Goal: Task Accomplishment & Management: Use online tool/utility

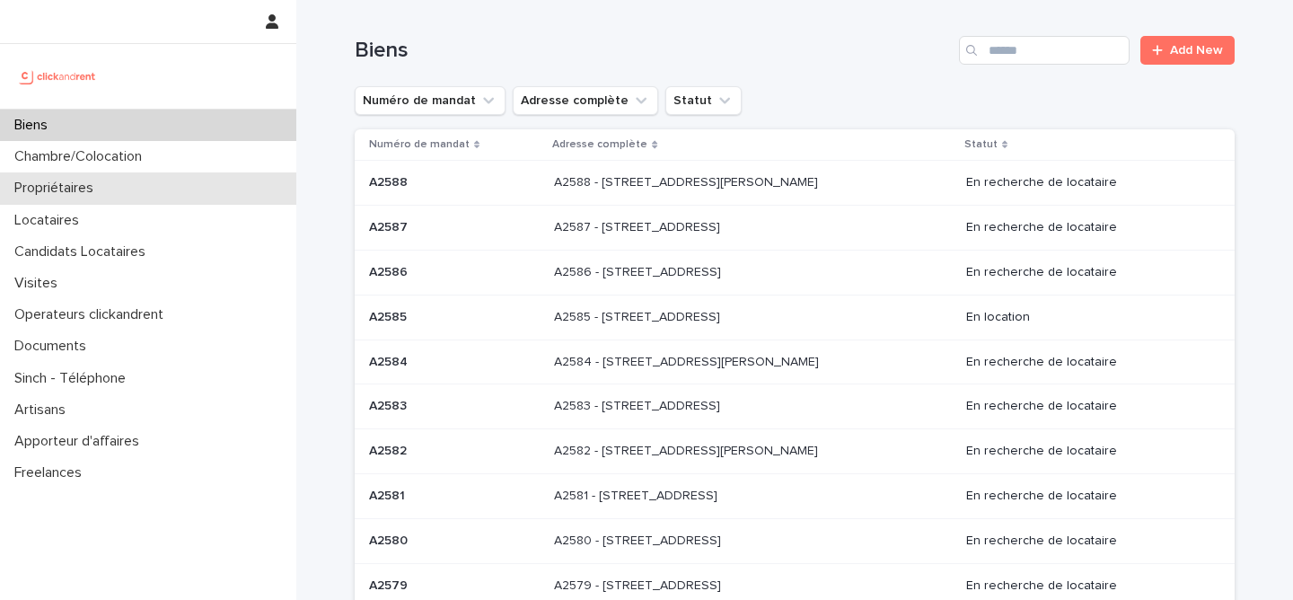
click at [103, 199] on div "Propriétaires" at bounding box center [148, 187] width 296 height 31
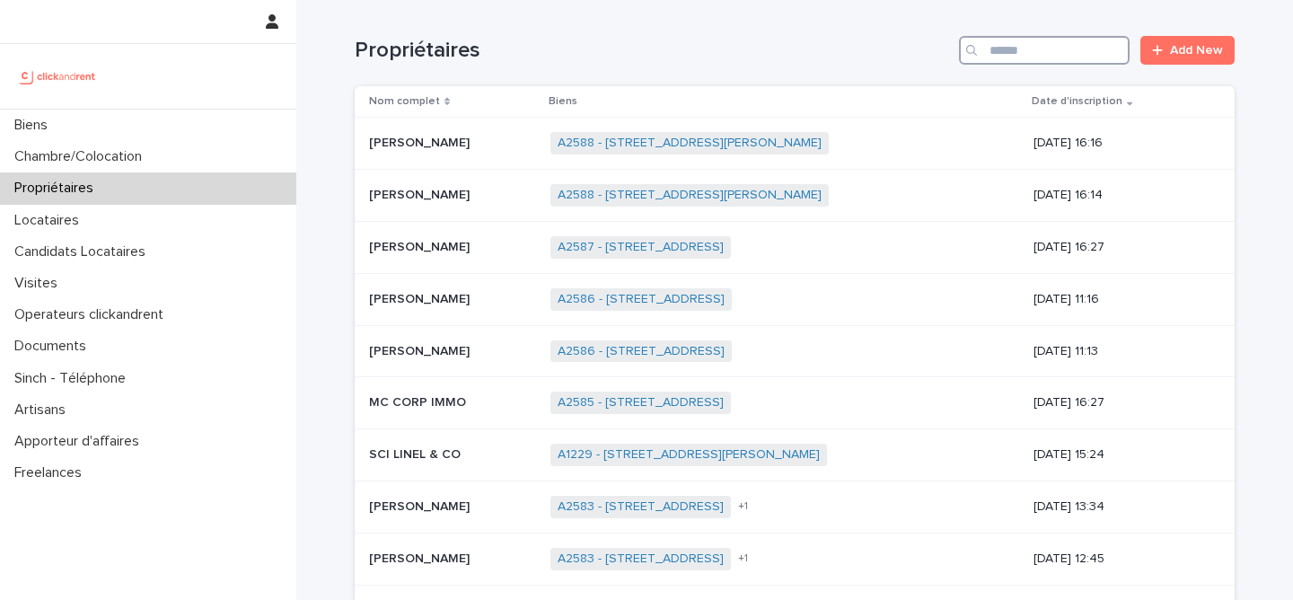
click at [1007, 57] on input "Search" at bounding box center [1044, 50] width 171 height 29
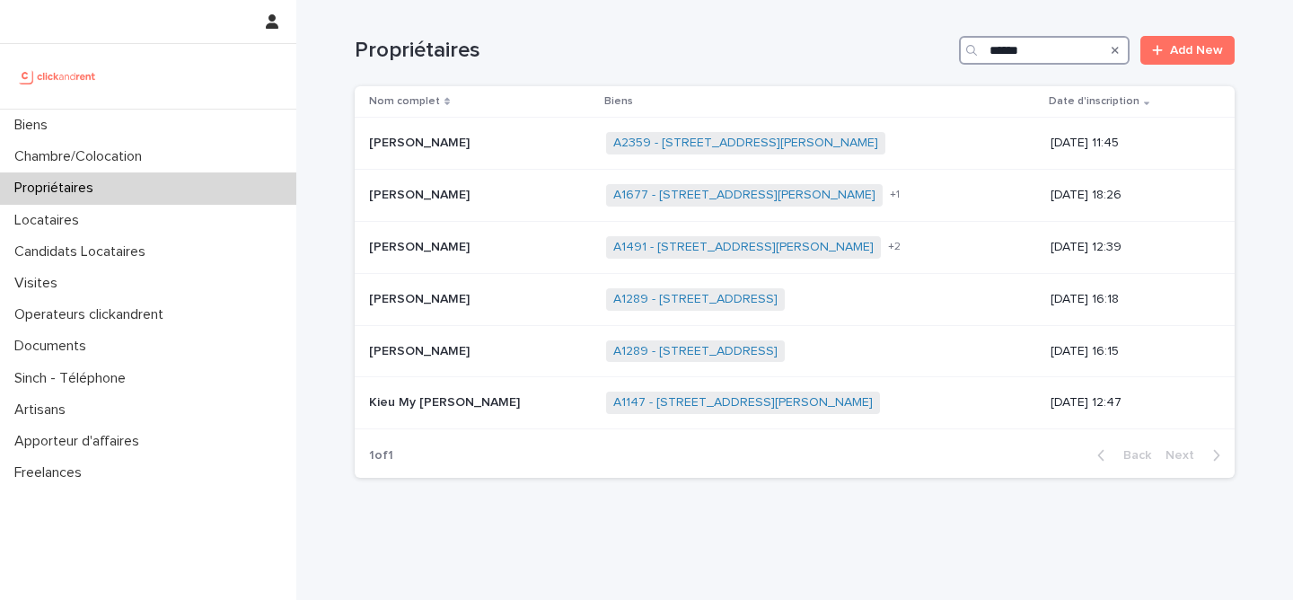
type input "******"
click at [402, 243] on p "[PERSON_NAME]" at bounding box center [421, 245] width 104 height 19
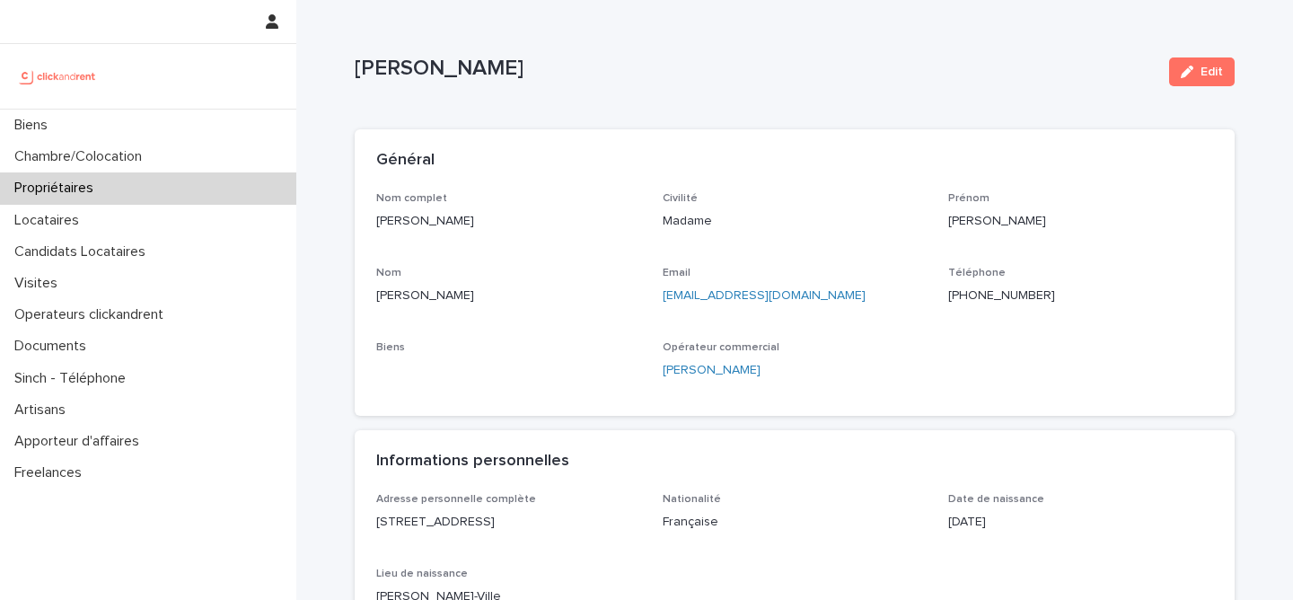
click at [868, 267] on p "Email" at bounding box center [795, 273] width 265 height 13
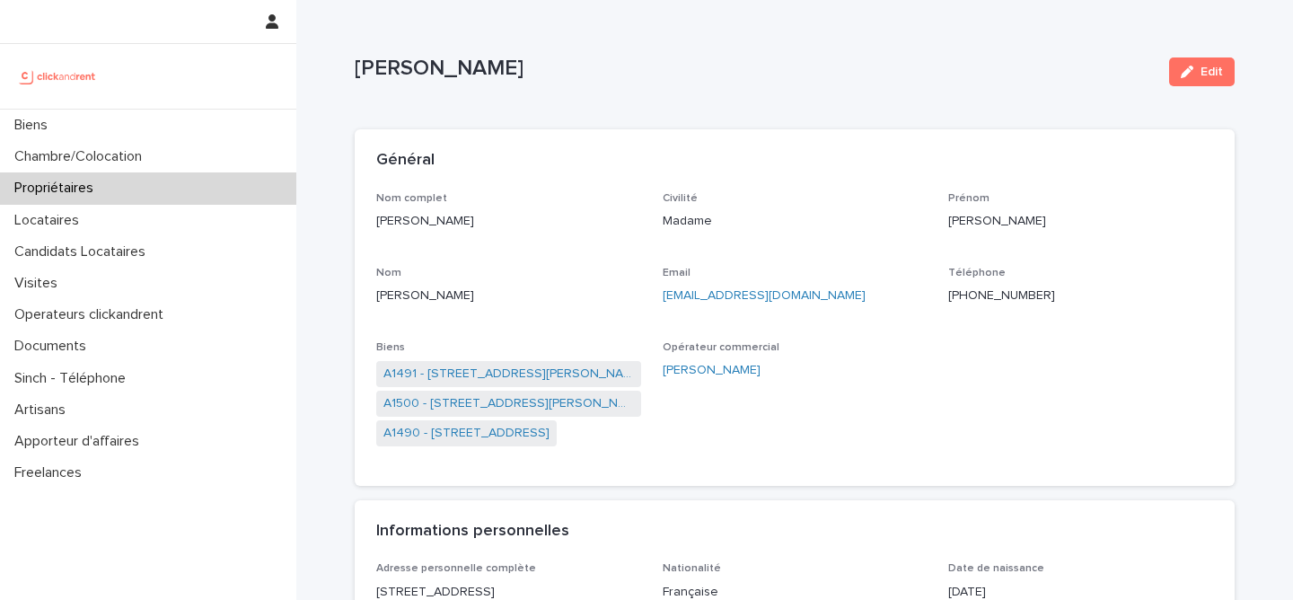
click at [992, 294] on p "[PHONE_NUMBER]" at bounding box center [1080, 295] width 265 height 19
copy p "[PHONE_NUMBER]"
click at [497, 374] on link "A1491 - [STREET_ADDRESS][PERSON_NAME]" at bounding box center [508, 374] width 251 height 19
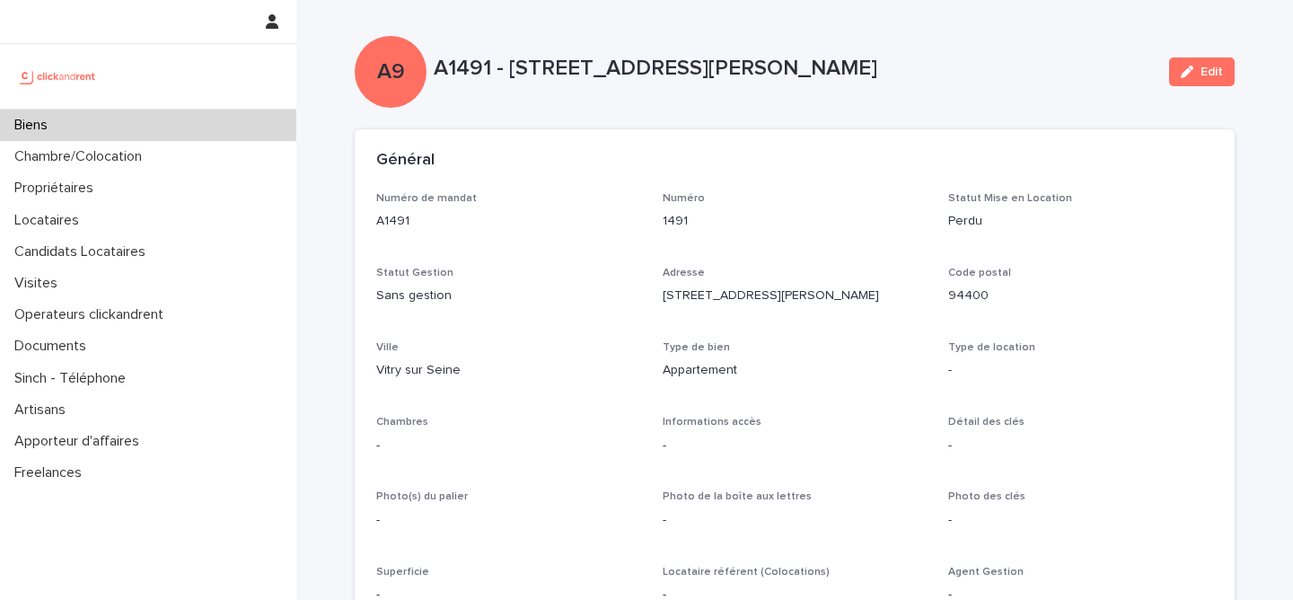
click at [520, 75] on p "A1491 - [STREET_ADDRESS][PERSON_NAME]" at bounding box center [794, 69] width 721 height 26
drag, startPoint x: 511, startPoint y: 69, endPoint x: 893, endPoint y: 72, distance: 382.5
click at [893, 72] on p "A1491 - [STREET_ADDRESS][PERSON_NAME]" at bounding box center [794, 69] width 721 height 26
copy p "[STREET_ADDRESS][PERSON_NAME]"
click at [711, 63] on p "A1491 - [STREET_ADDRESS][PERSON_NAME]" at bounding box center [794, 69] width 721 height 26
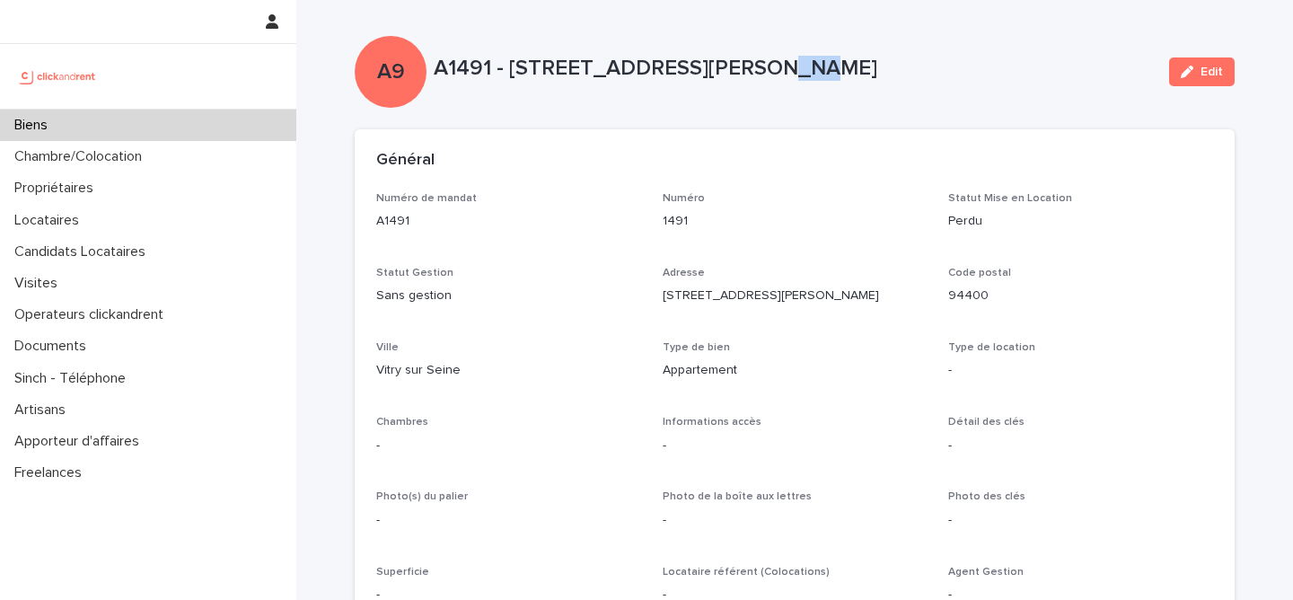
click at [711, 63] on p "A1491 - [STREET_ADDRESS][PERSON_NAME]" at bounding box center [794, 69] width 721 height 26
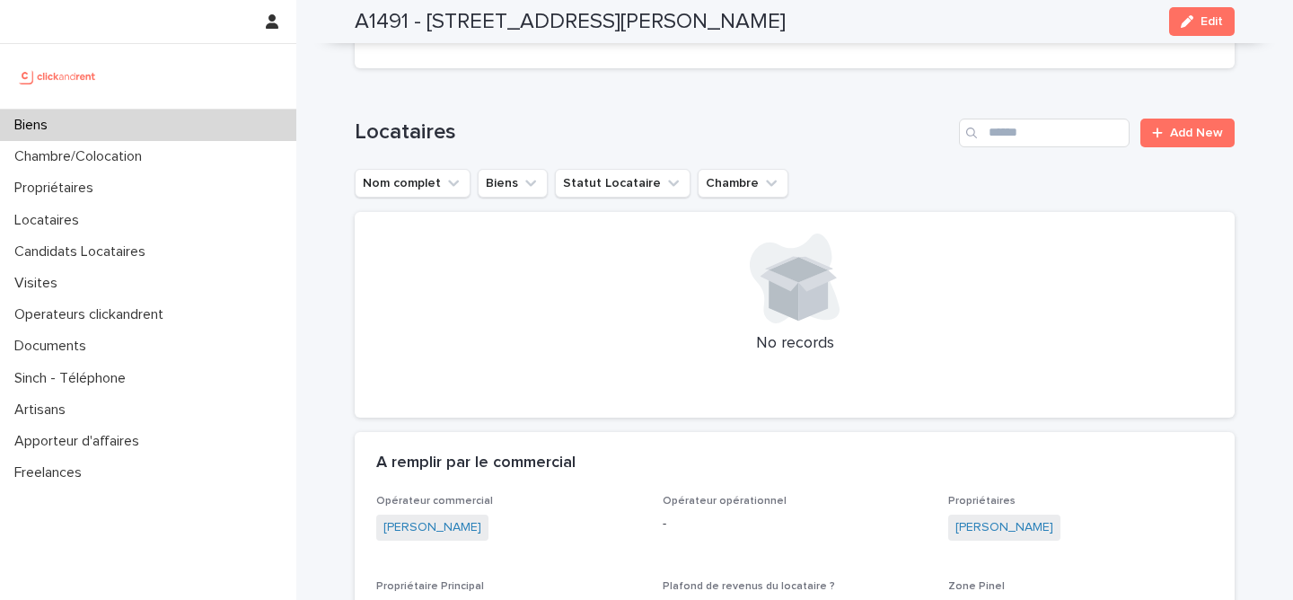
scroll to position [586, 0]
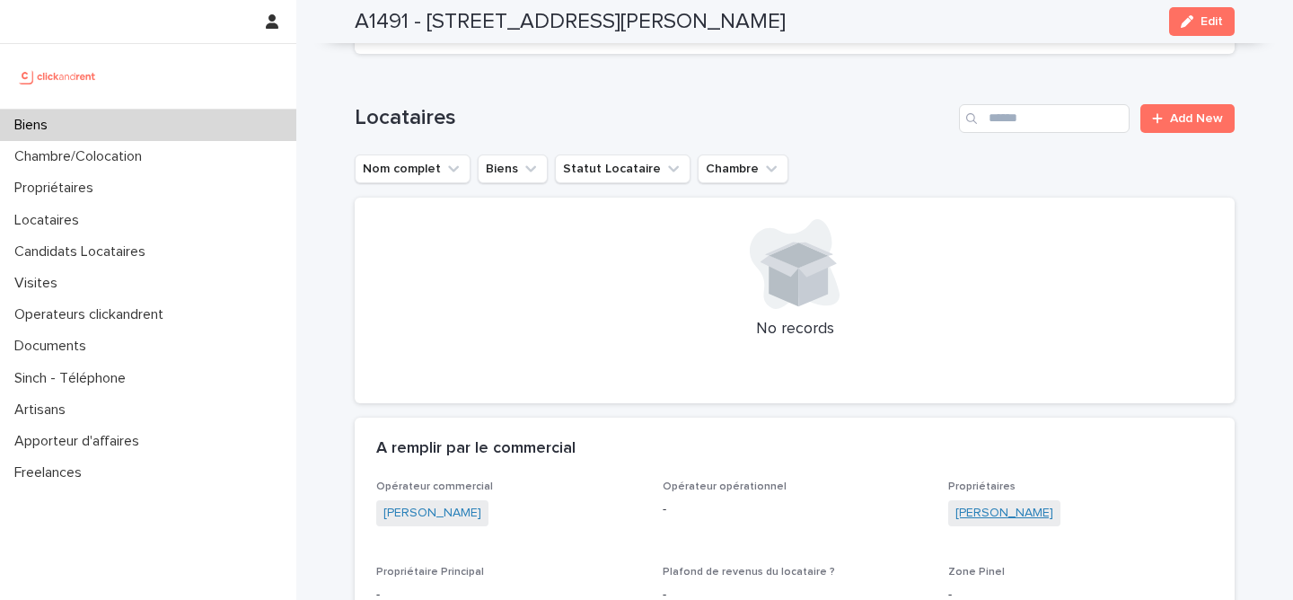
click at [1003, 515] on link "[PERSON_NAME]" at bounding box center [1004, 513] width 98 height 19
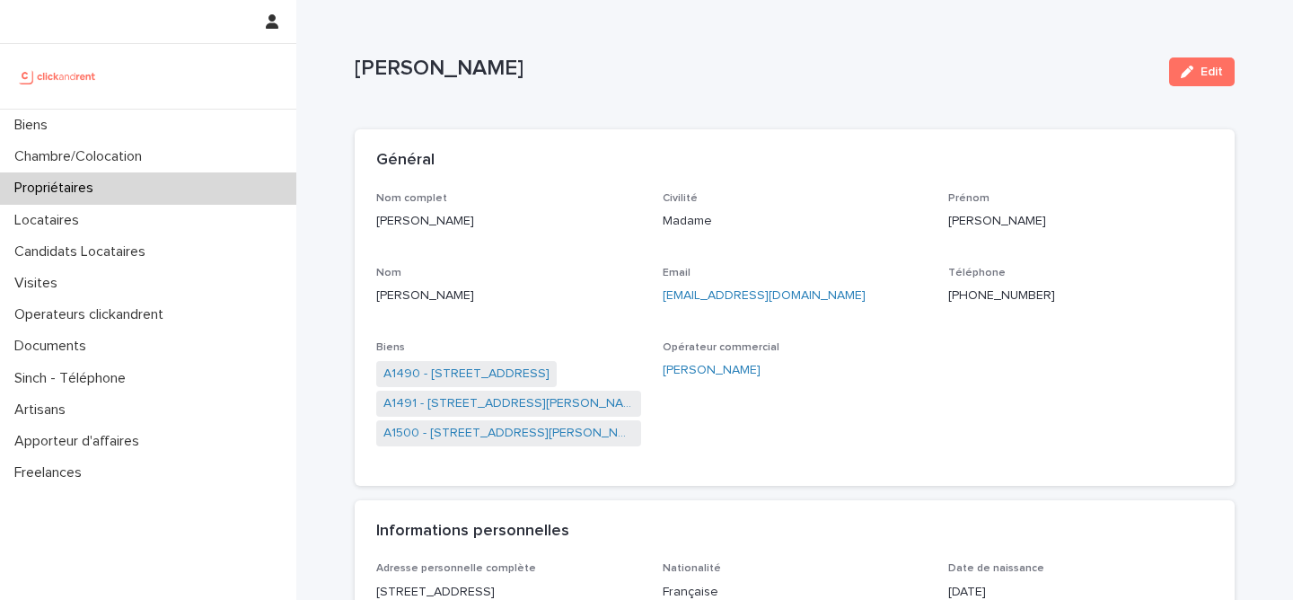
click at [868, 281] on div "Email [EMAIL_ADDRESS][DOMAIN_NAME]" at bounding box center [795, 293] width 265 height 53
drag, startPoint x: 852, startPoint y: 288, endPoint x: 664, endPoint y: 297, distance: 187.9
click at [664, 297] on p "[EMAIL_ADDRESS][DOMAIN_NAME]" at bounding box center [795, 295] width 265 height 19
copy link "[EMAIL_ADDRESS][DOMAIN_NAME]"
click at [558, 414] on span "A1491 - [STREET_ADDRESS][PERSON_NAME]" at bounding box center [508, 404] width 265 height 26
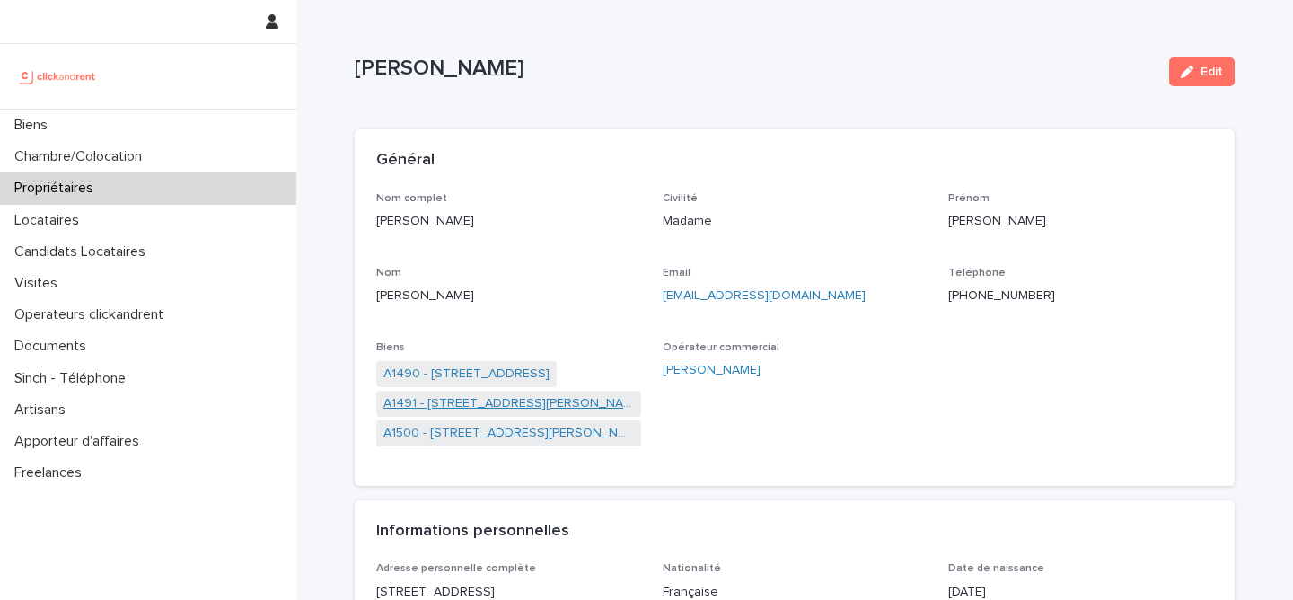
click at [558, 405] on link "A1491 - [STREET_ADDRESS][PERSON_NAME]" at bounding box center [508, 403] width 251 height 19
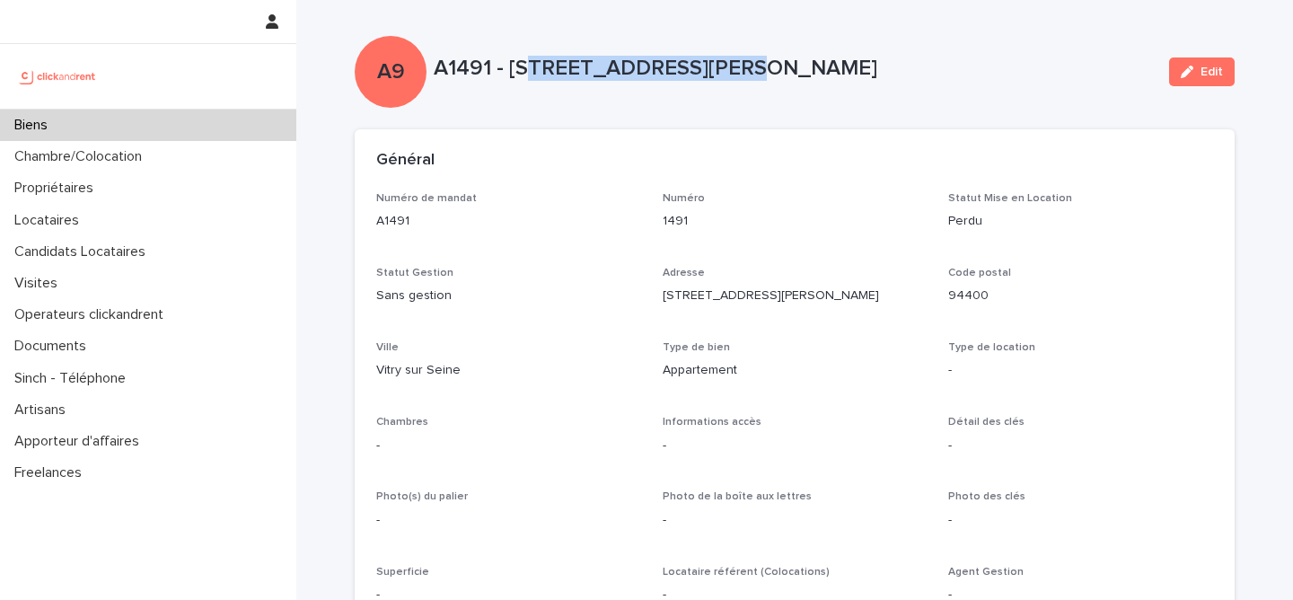
drag, startPoint x: 524, startPoint y: 73, endPoint x: 691, endPoint y: 73, distance: 166.1
click at [691, 73] on p "A1491 - [STREET_ADDRESS][PERSON_NAME]" at bounding box center [794, 69] width 721 height 26
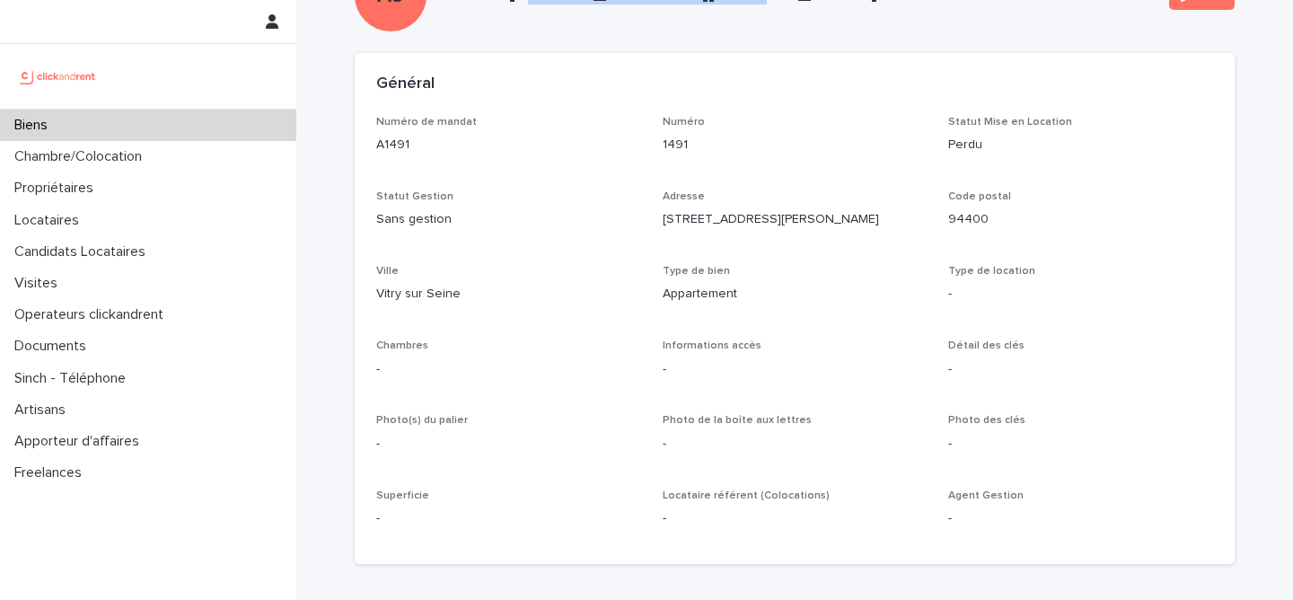
scroll to position [22, 0]
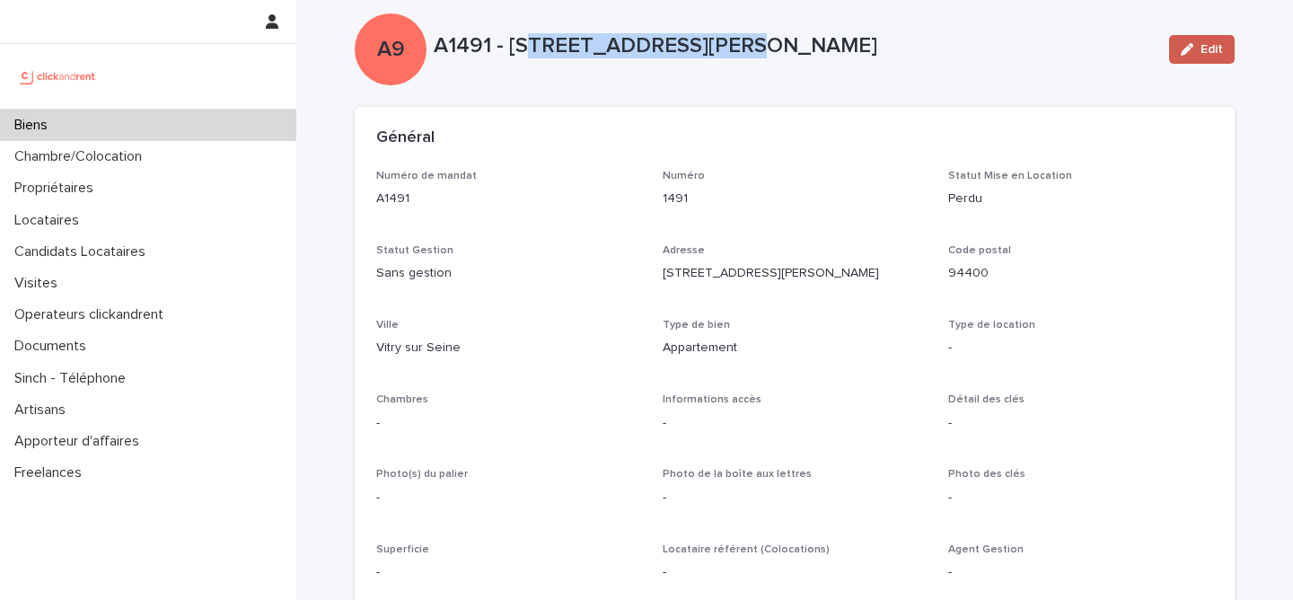
click at [1203, 41] on button "Edit" at bounding box center [1202, 49] width 66 height 29
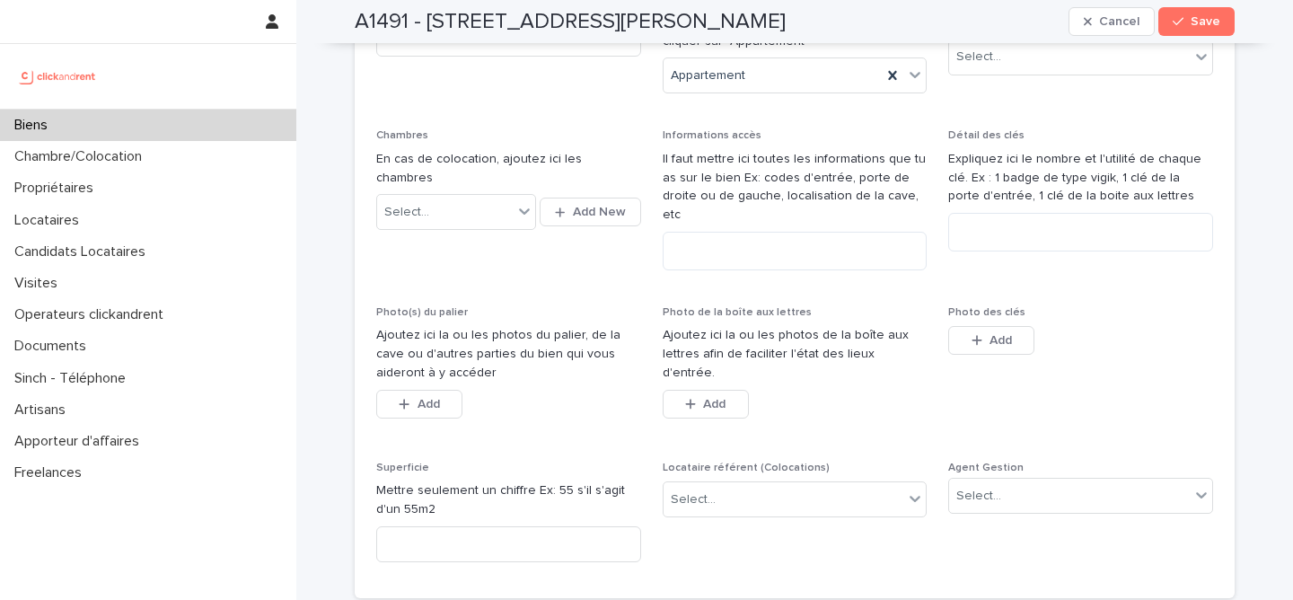
scroll to position [488, 0]
click at [710, 238] on textarea at bounding box center [795, 252] width 265 height 39
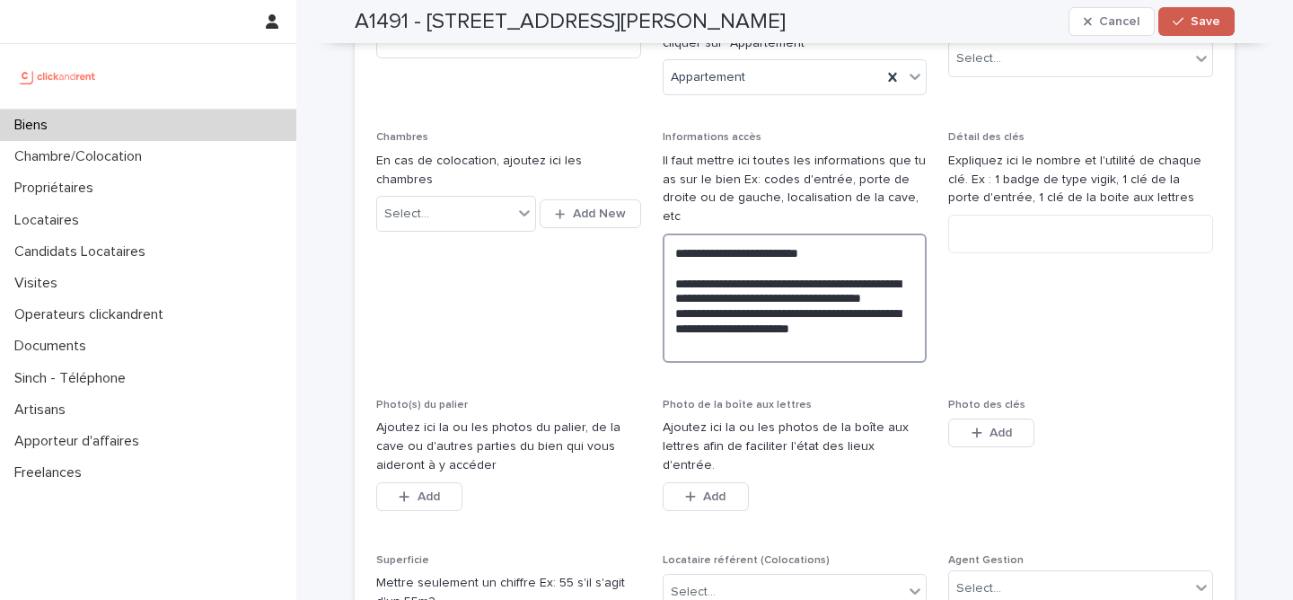
type textarea "**********"
click at [1194, 20] on span "Save" at bounding box center [1206, 21] width 30 height 13
